Goal: Find specific page/section: Find specific page/section

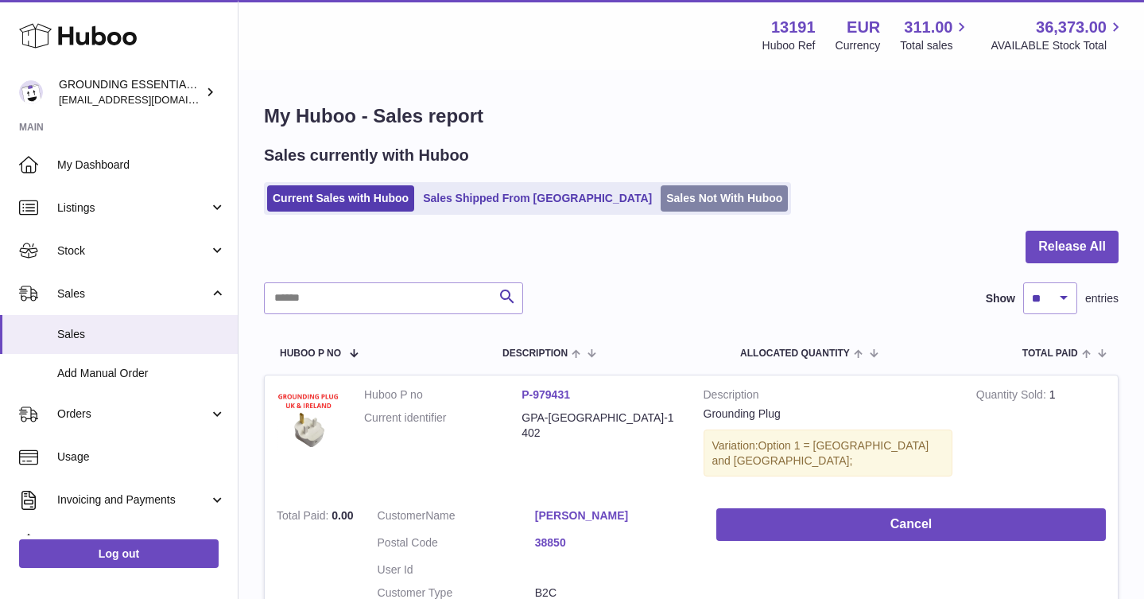
click at [671, 199] on link "Sales Not With Huboo" at bounding box center [724, 198] width 127 height 26
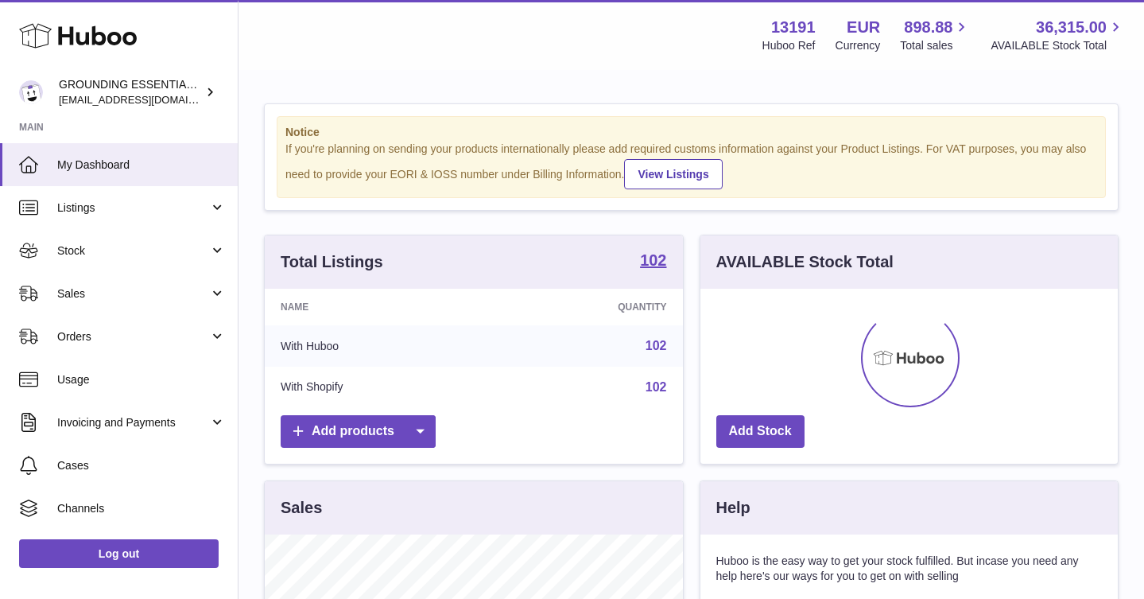
scroll to position [248, 417]
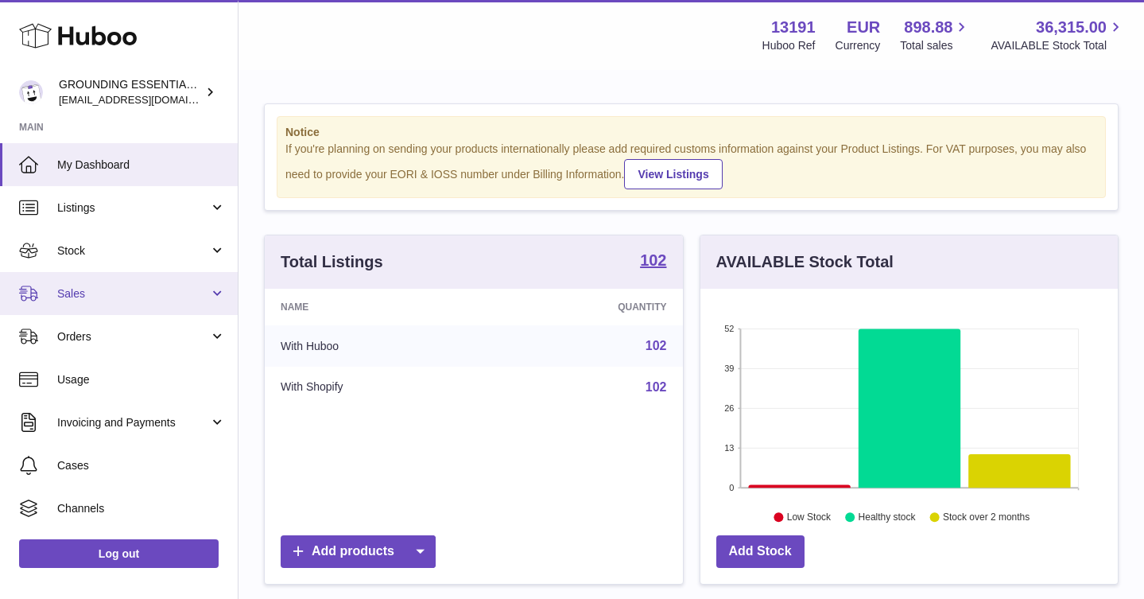
click at [124, 286] on span "Sales" at bounding box center [133, 293] width 152 height 15
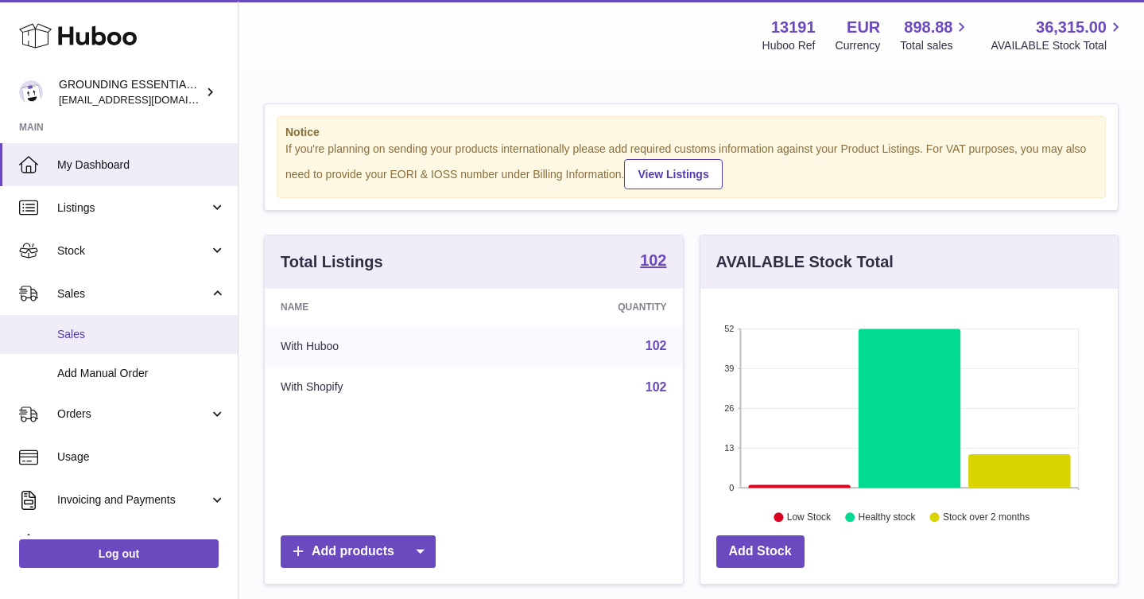
click at [126, 324] on link "Sales" at bounding box center [119, 334] width 238 height 39
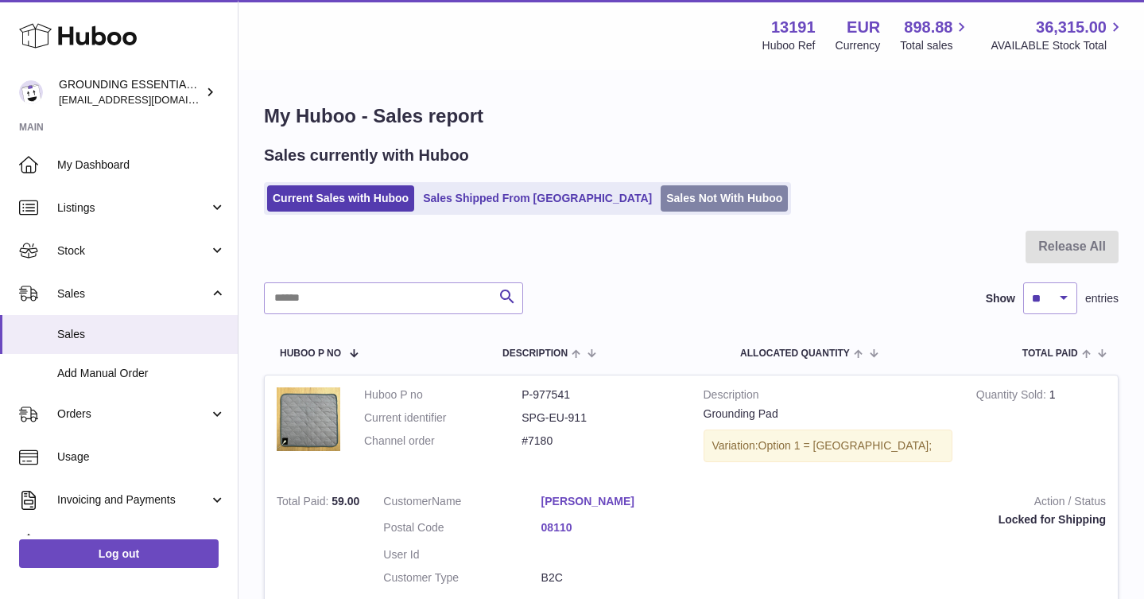
click at [661, 209] on link "Sales Not With Huboo" at bounding box center [724, 198] width 127 height 26
